Goal: Task Accomplishment & Management: Manage account settings

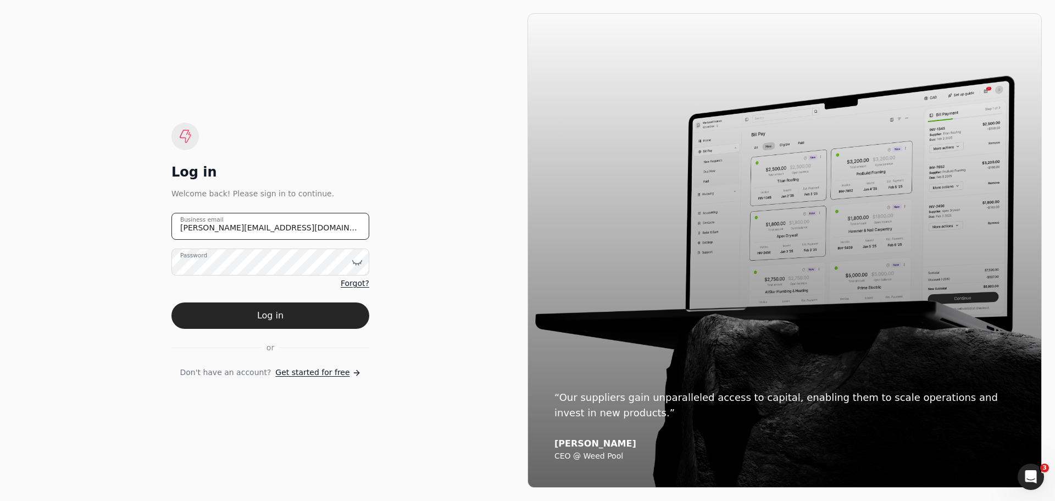
drag, startPoint x: 280, startPoint y: 226, endPoint x: 134, endPoint y: 227, distance: 146.1
click at [134, 227] on div "Log in Welcome back! Please sign in to continue. [PERSON_NAME][EMAIL_ADDRESS][D…" at bounding box center [270, 250] width 514 height 474
type email "[EMAIL_ADDRESS][DOMAIN_NAME]"
click at [357, 260] on icon at bounding box center [357, 262] width 11 height 11
drag, startPoint x: 438, startPoint y: 341, endPoint x: 425, endPoint y: 335, distance: 14.5
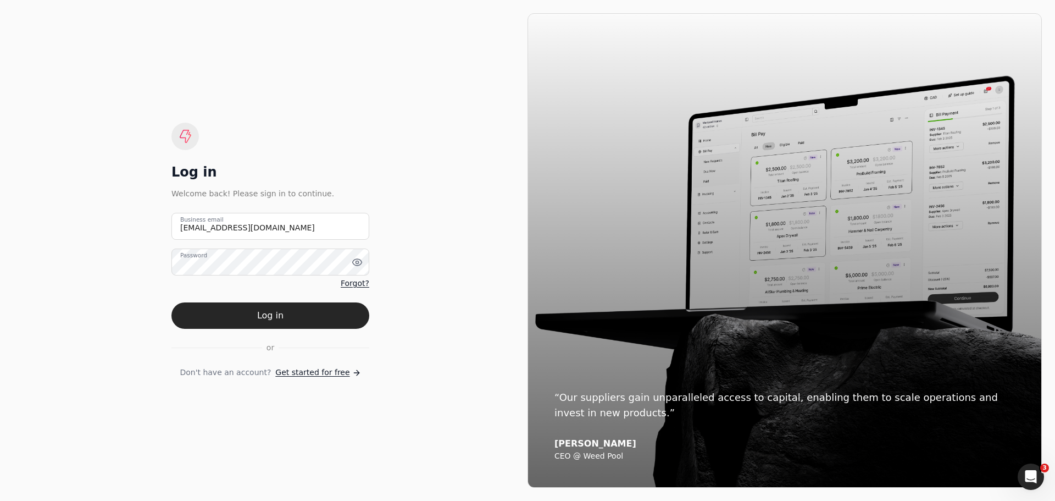
click at [438, 341] on div "Log in Welcome back! Please sign in to continue. [EMAIL_ADDRESS][DOMAIN_NAME] B…" at bounding box center [270, 250] width 514 height 474
click at [279, 321] on button "Log in" at bounding box center [270, 315] width 198 height 26
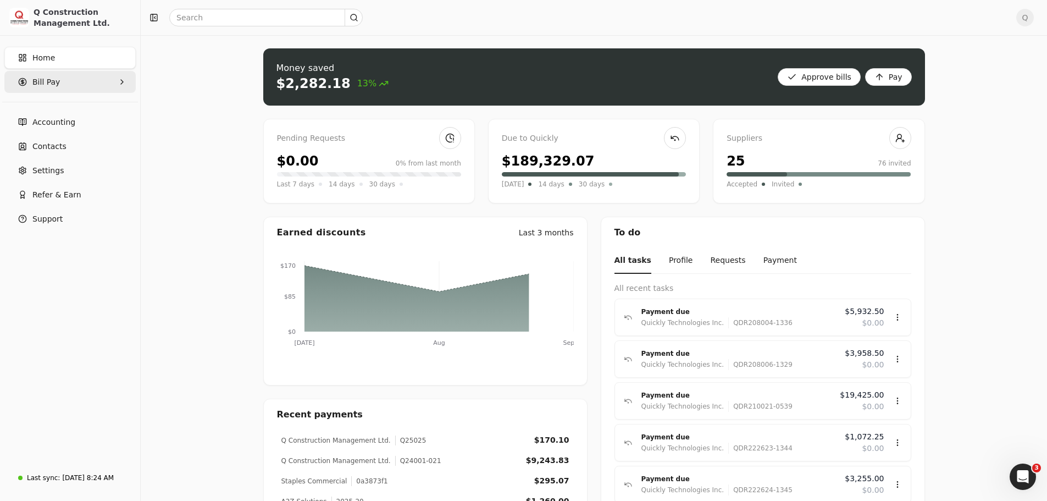
click at [122, 82] on icon "button" at bounding box center [122, 81] width 9 height 9
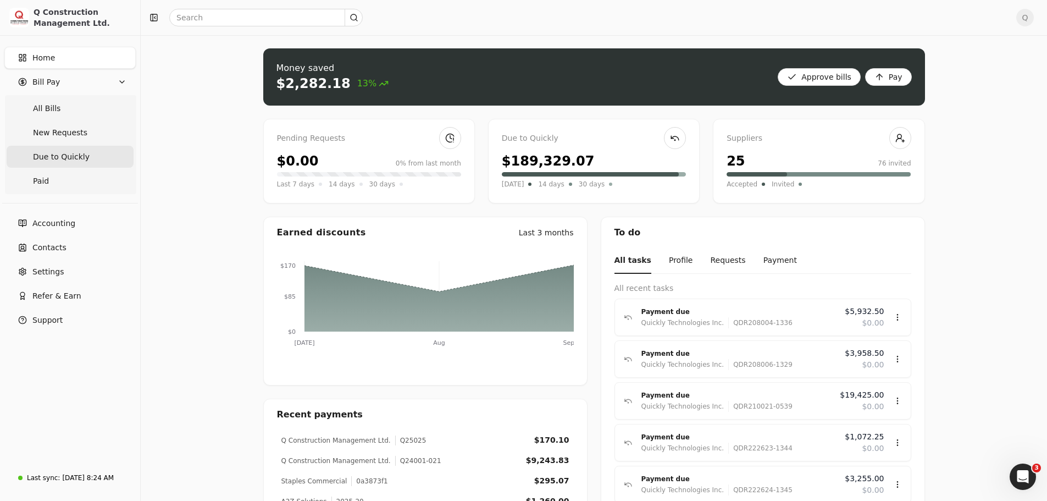
click at [53, 159] on span "Due to Quickly" at bounding box center [61, 157] width 57 height 12
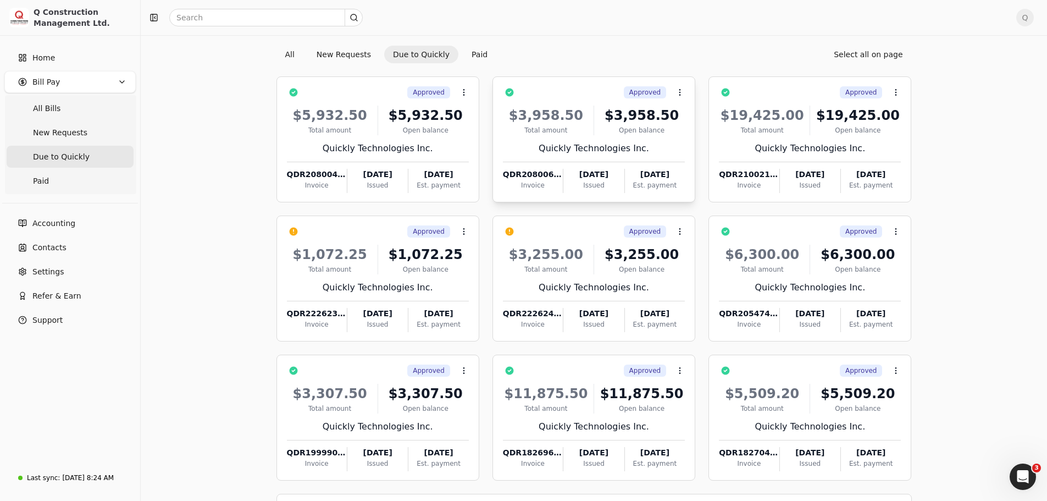
scroll to position [75, 0]
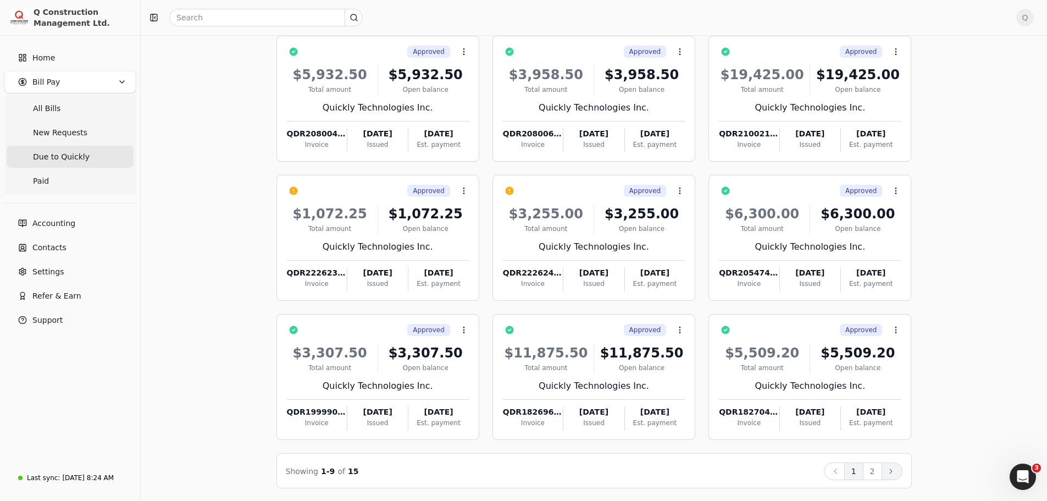
click at [892, 469] on icon at bounding box center [890, 470] width 9 height 9
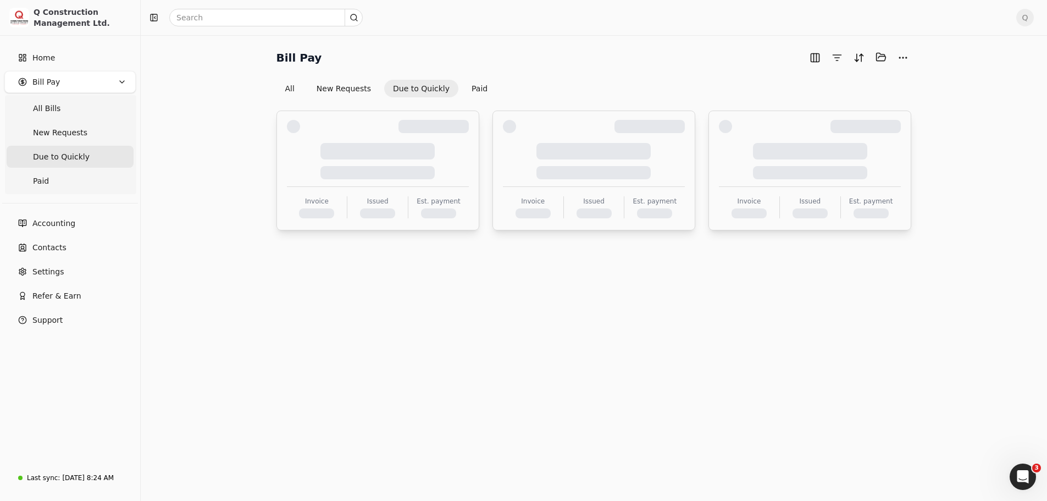
scroll to position [0, 0]
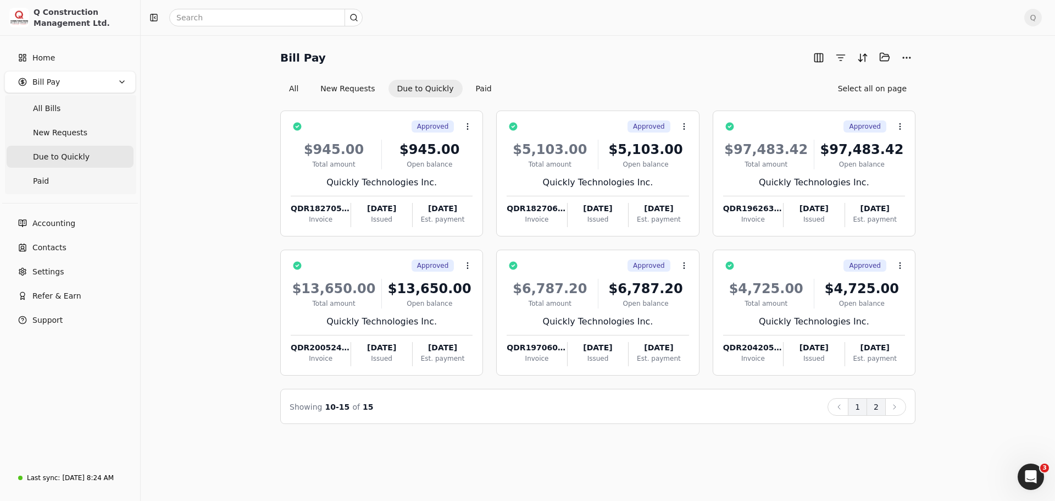
click at [860, 405] on button "1" at bounding box center [857, 407] width 19 height 18
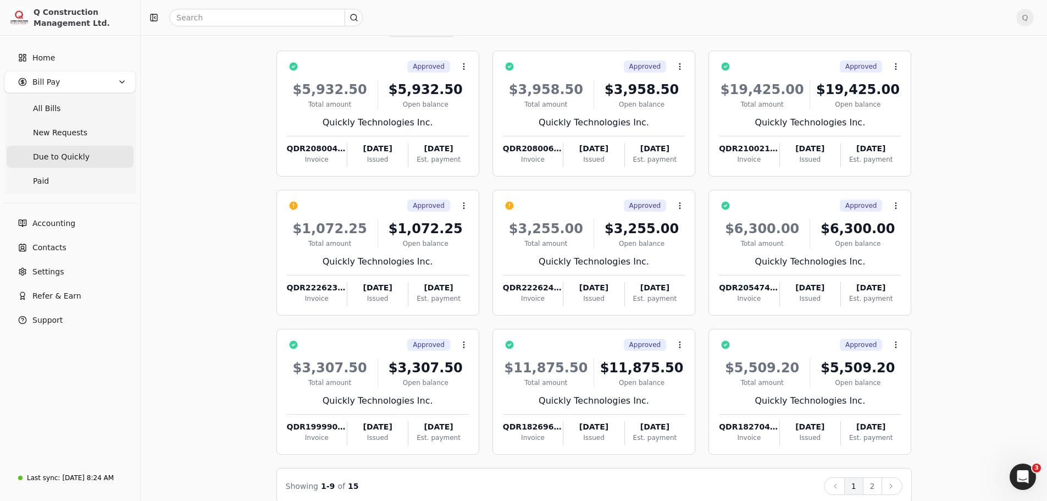
scroll to position [75, 0]
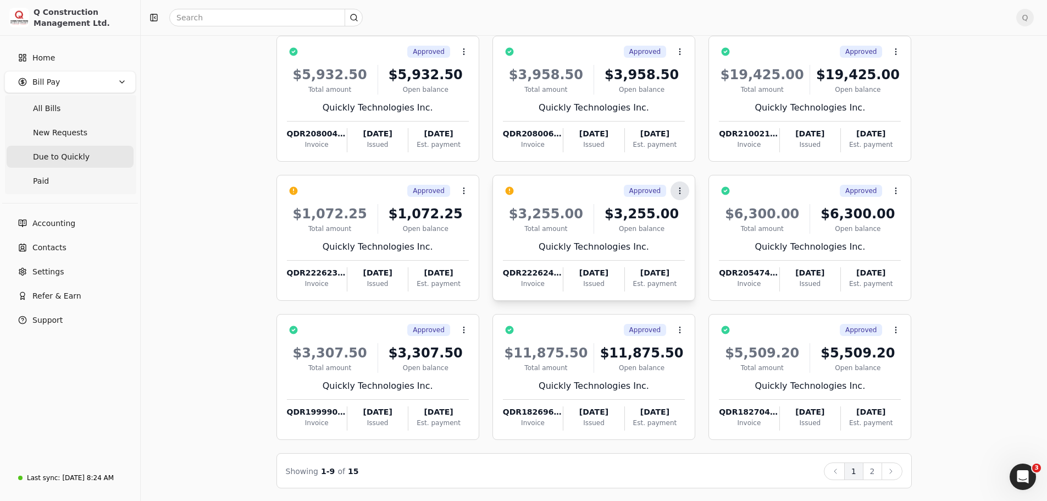
click at [678, 191] on icon at bounding box center [679, 190] width 9 height 9
click at [711, 263] on span "Push vendor swap" at bounding box center [722, 263] width 70 height 12
click at [465, 190] on icon at bounding box center [463, 190] width 9 height 9
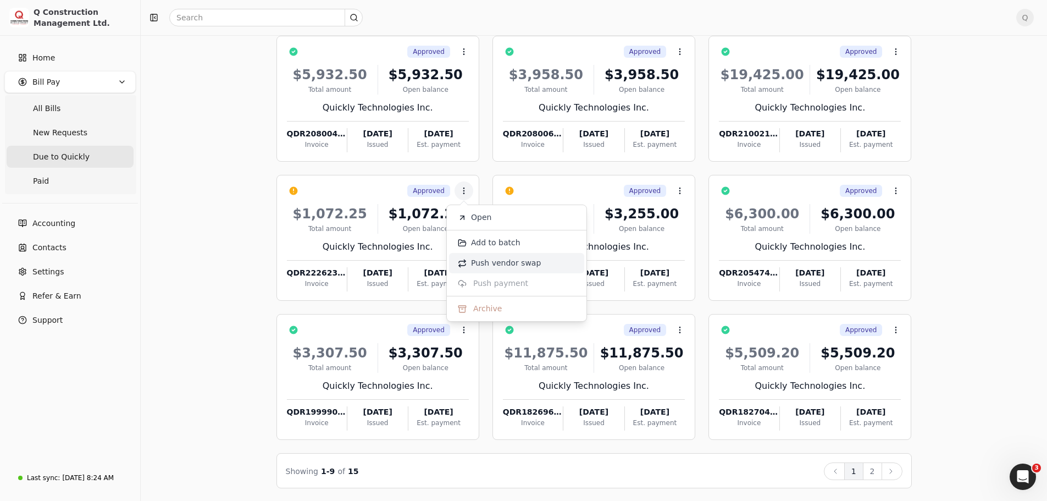
click at [488, 264] on span "Push vendor swap" at bounding box center [506, 263] width 70 height 12
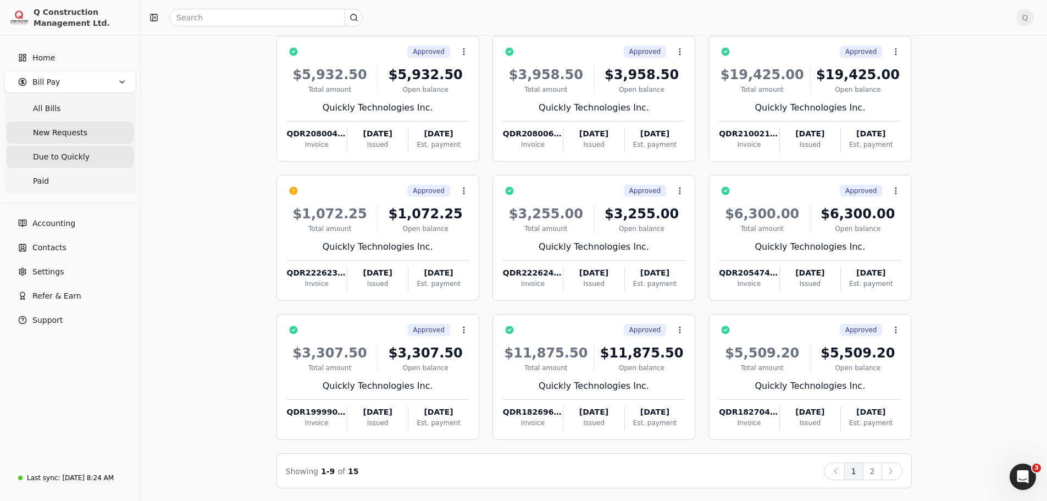
click at [46, 131] on span "New Requests" at bounding box center [60, 133] width 54 height 12
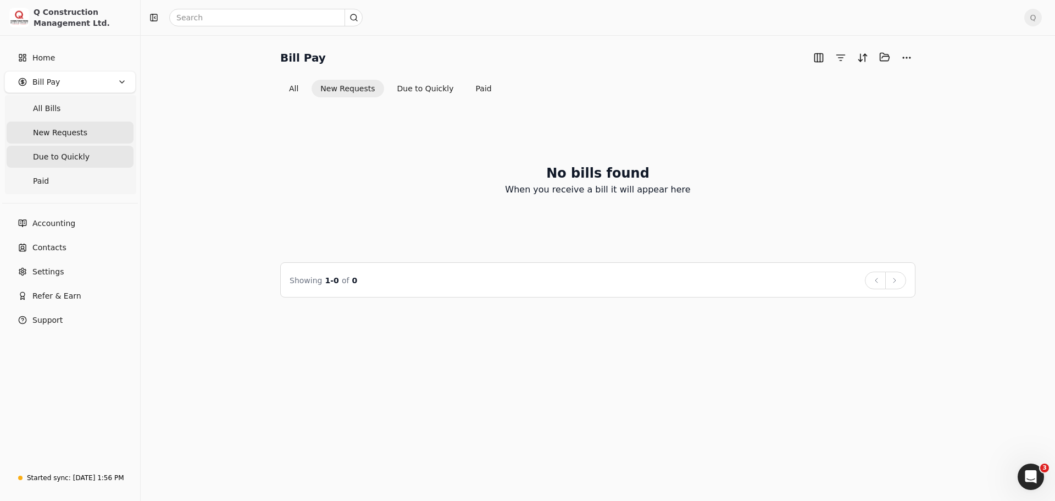
click at [51, 161] on span "Due to Quickly" at bounding box center [61, 157] width 57 height 12
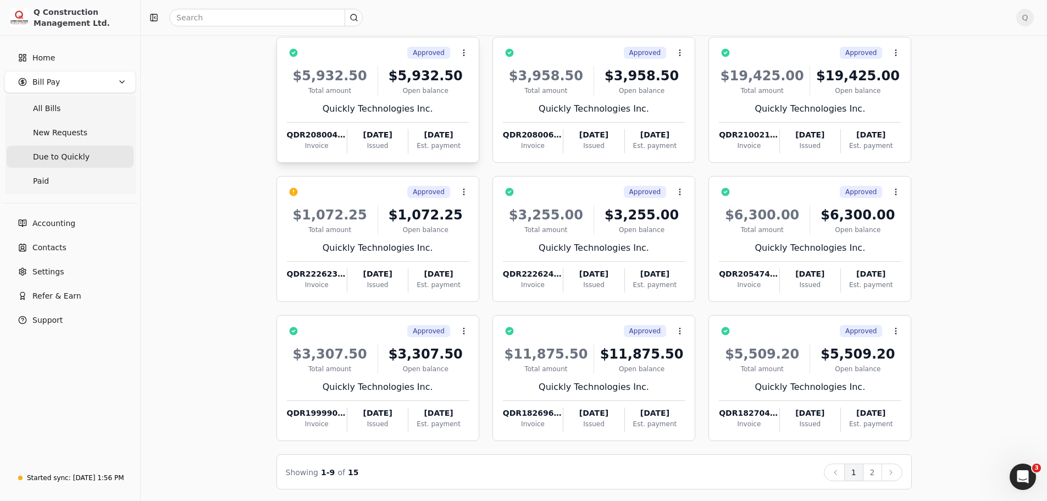
scroll to position [75, 0]
click at [886, 472] on icon at bounding box center [890, 470] width 9 height 9
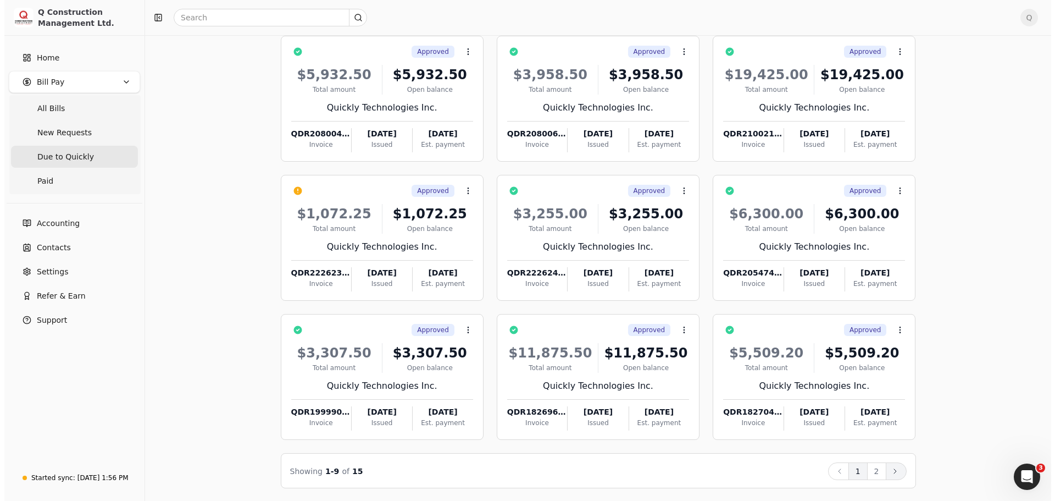
scroll to position [0, 0]
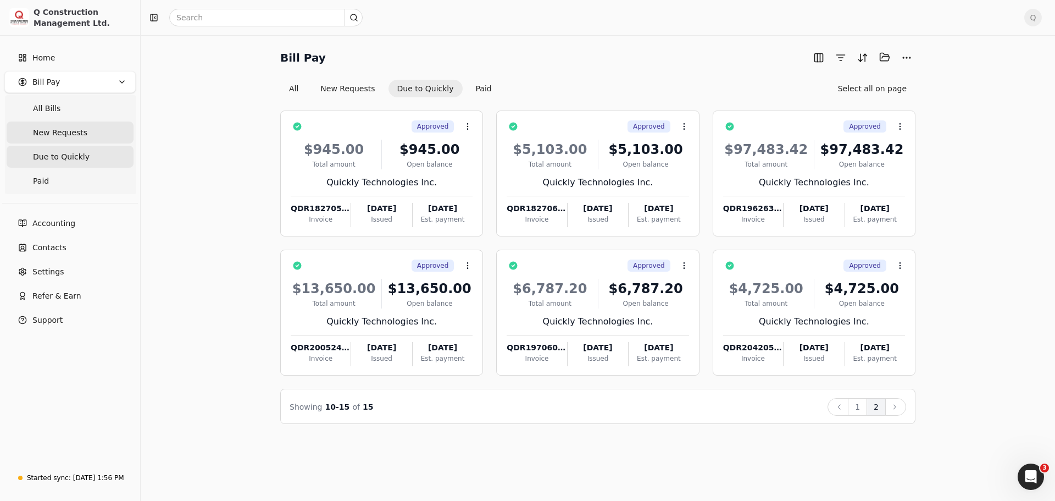
click at [69, 133] on span "New Requests" at bounding box center [60, 133] width 54 height 12
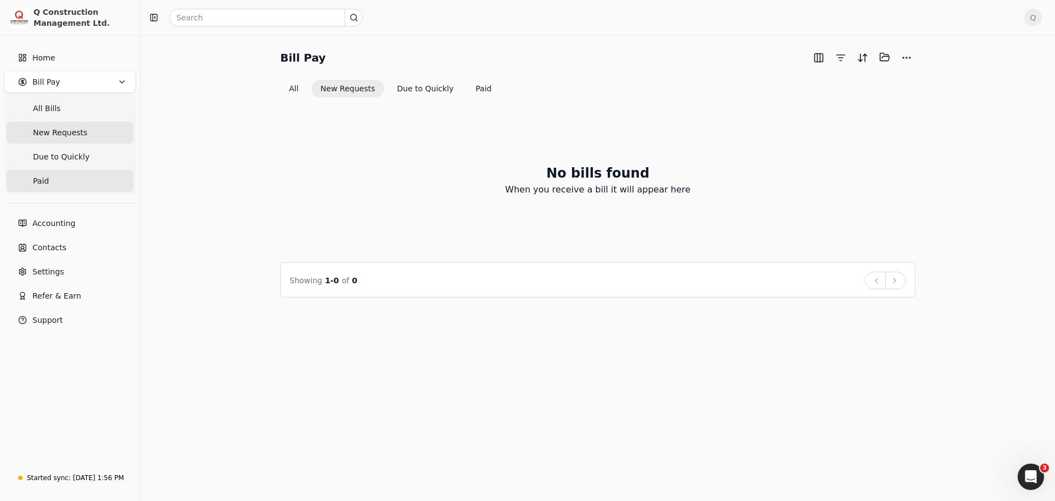
click at [50, 177] on link "Paid" at bounding box center [70, 181] width 127 height 22
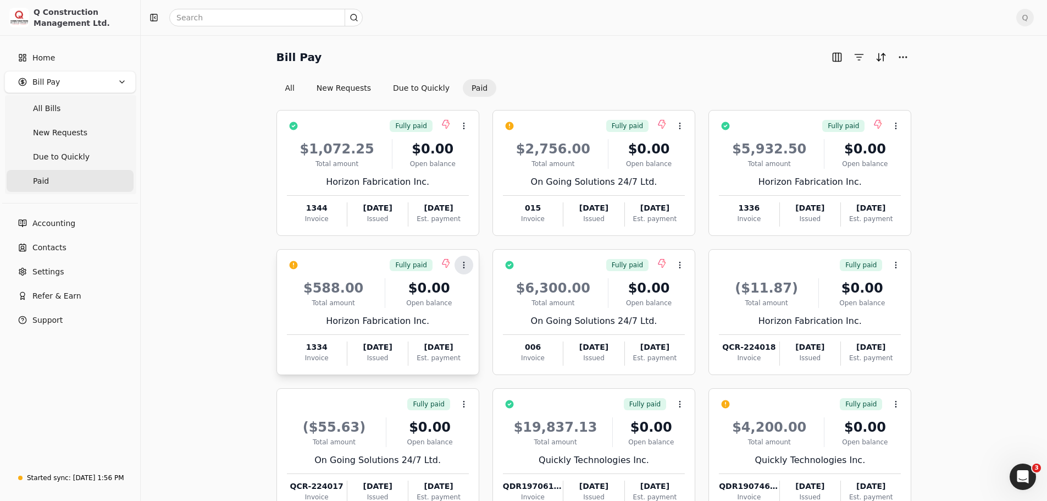
click at [468, 268] on icon at bounding box center [463, 264] width 9 height 9
click at [500, 320] on span "Push payment" at bounding box center [498, 318] width 55 height 12
click at [677, 125] on icon at bounding box center [679, 125] width 9 height 9
click at [688, 180] on span "Push payment" at bounding box center [714, 179] width 55 height 12
click at [1033, 21] on span "Q" at bounding box center [1025, 18] width 18 height 18
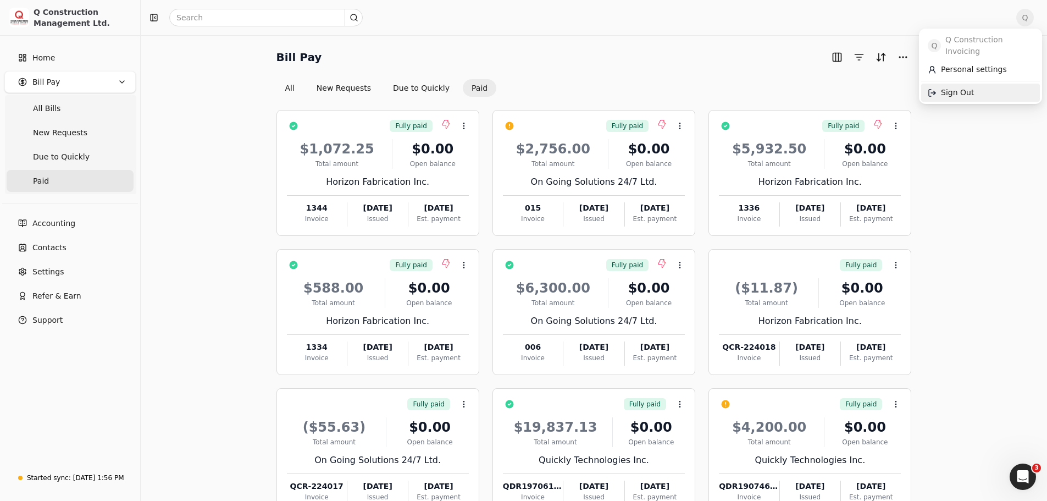
click at [965, 87] on span "Sign Out" at bounding box center [957, 93] width 33 height 12
